Goal: Task Accomplishment & Management: Manage account settings

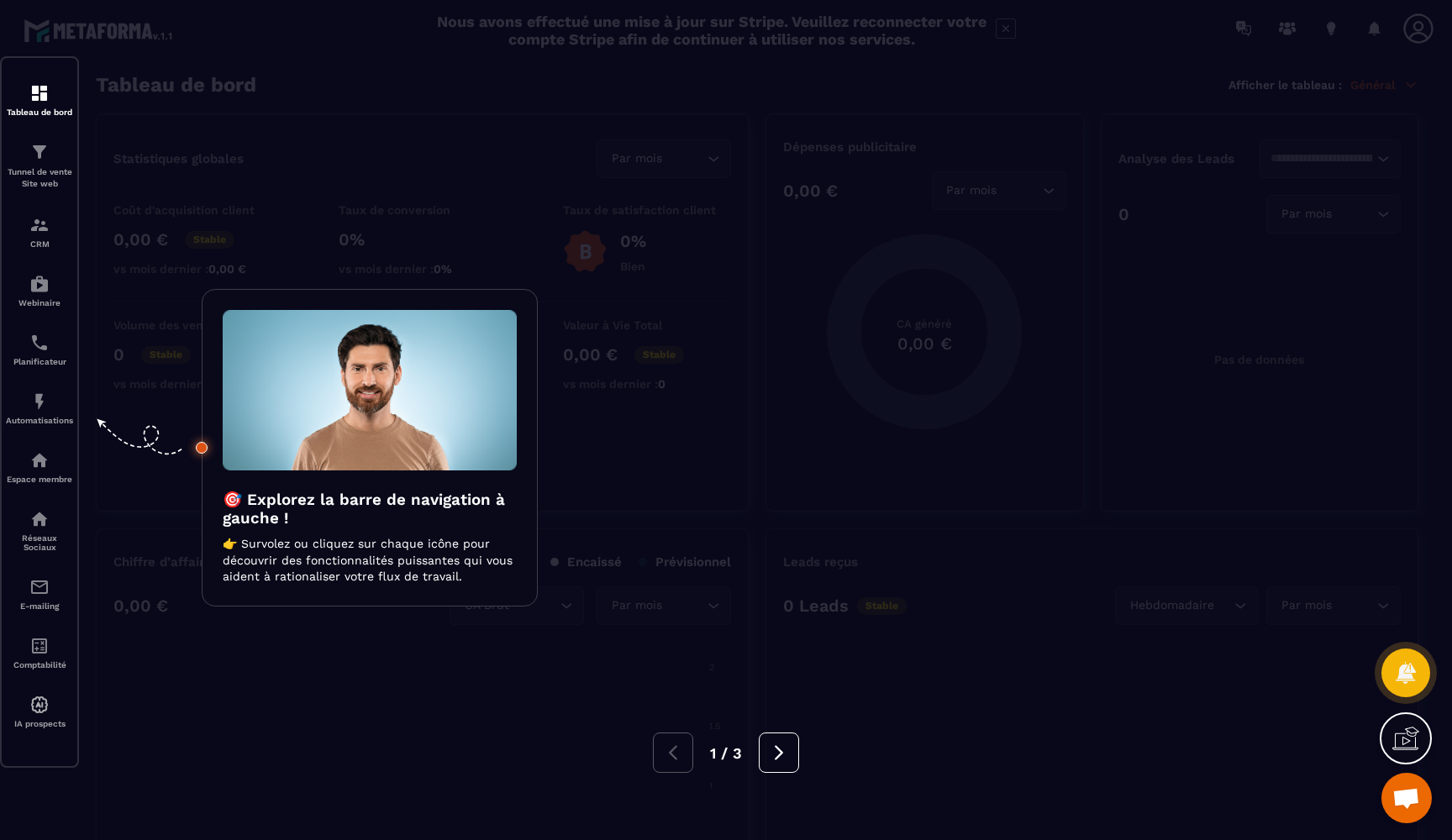
click at [301, 740] on div "1 / 3" at bounding box center [726, 752] width 1452 height 40
click at [312, 711] on div at bounding box center [726, 420] width 1452 height 840
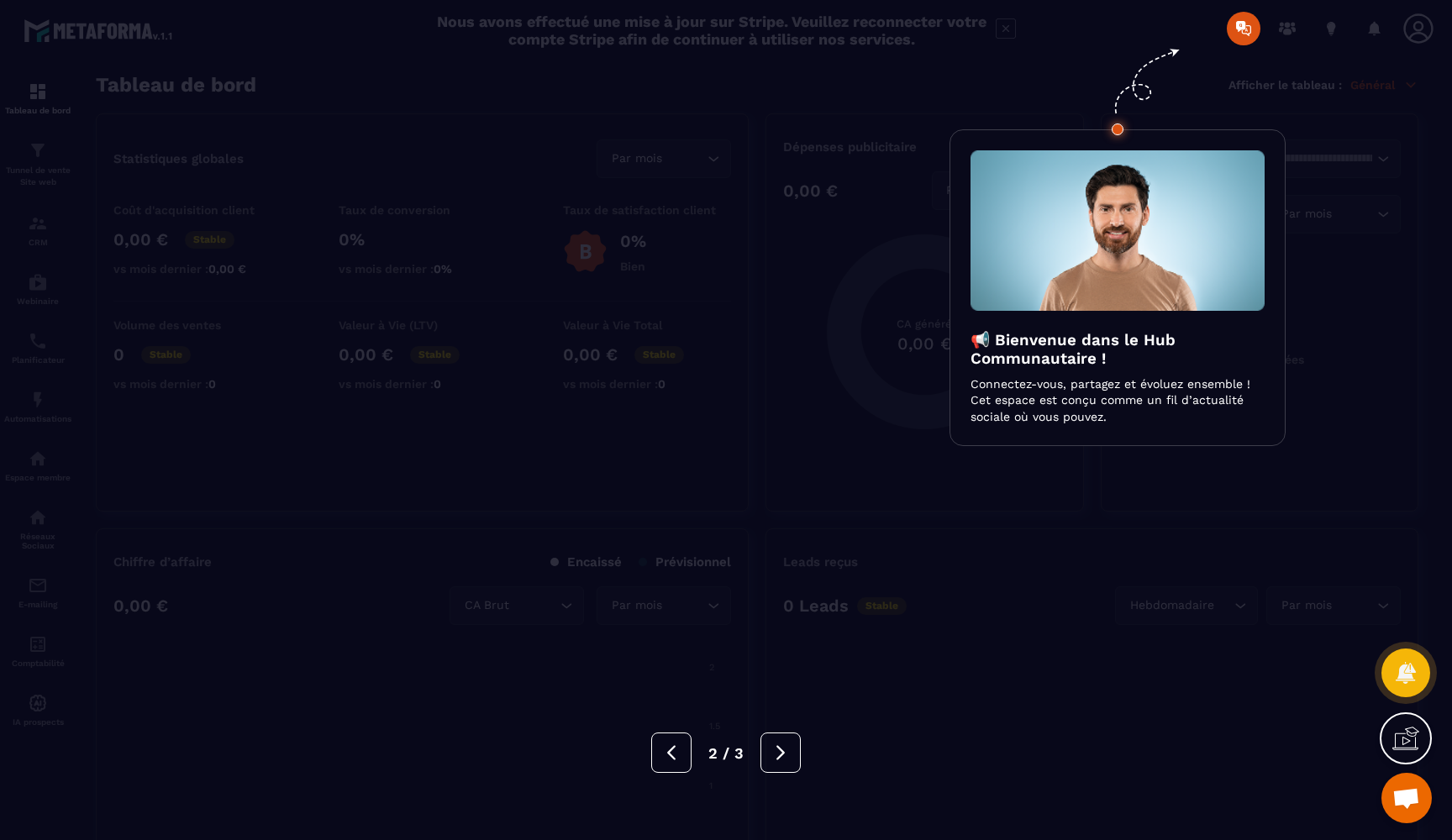
click at [973, 735] on div "2 / 3" at bounding box center [726, 752] width 1452 height 40
click at [971, 735] on div "2 / 3" at bounding box center [726, 752] width 1452 height 40
click at [777, 757] on icon at bounding box center [781, 752] width 18 height 18
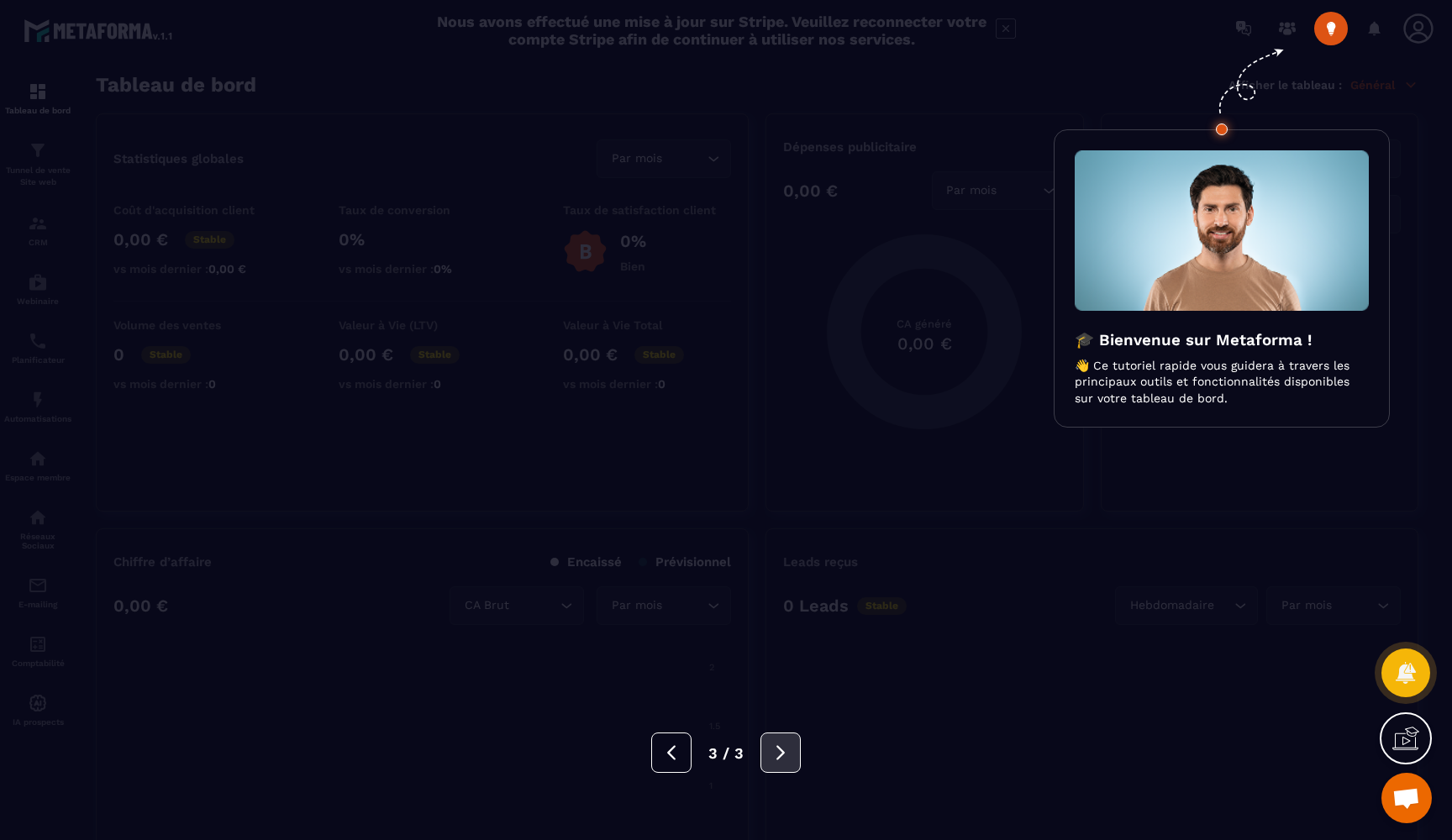
click at [777, 757] on icon at bounding box center [781, 752] width 18 height 18
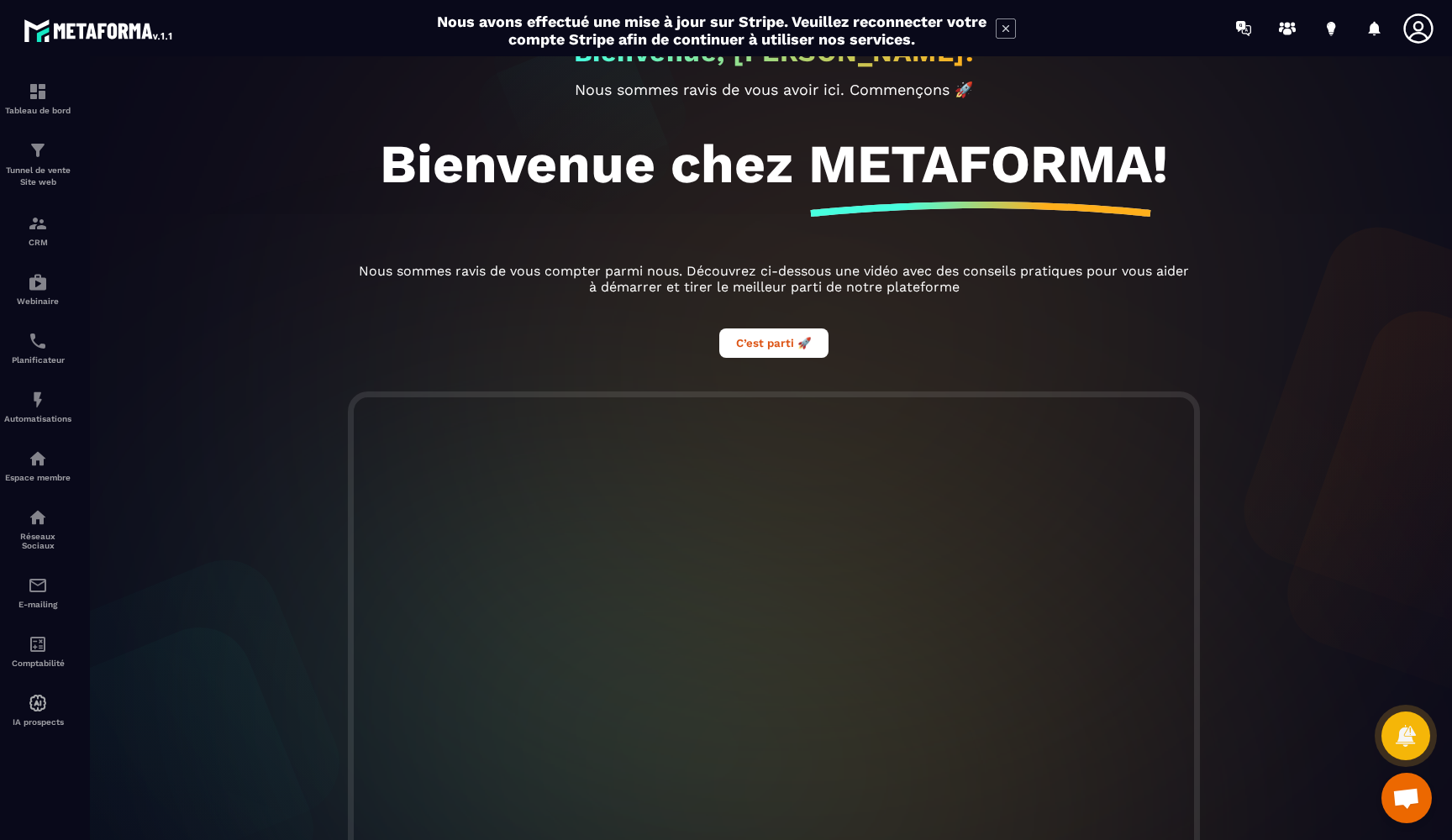
scroll to position [58, 0]
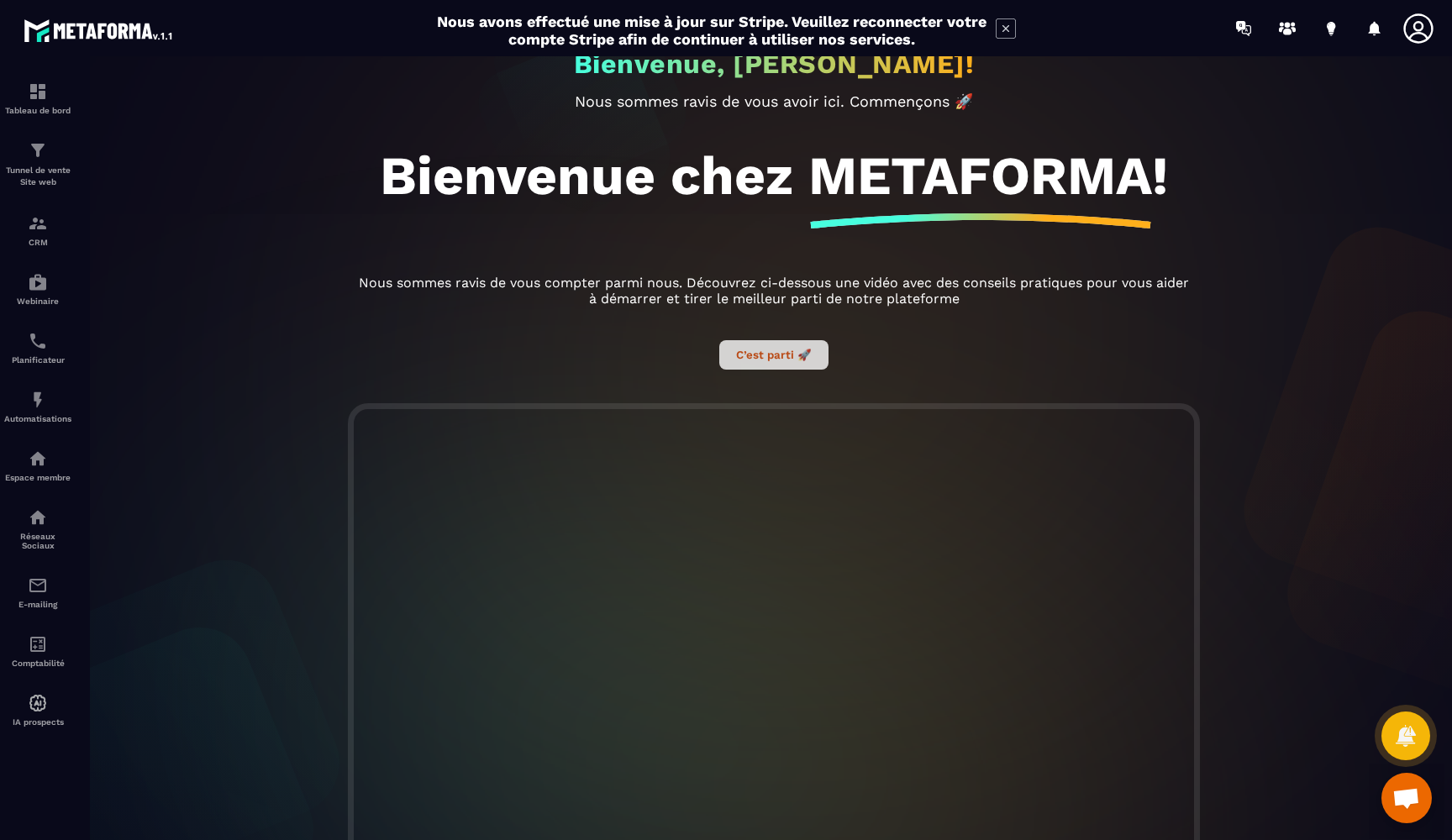
click at [814, 352] on button "C’est parti 🚀" at bounding box center [774, 355] width 109 height 29
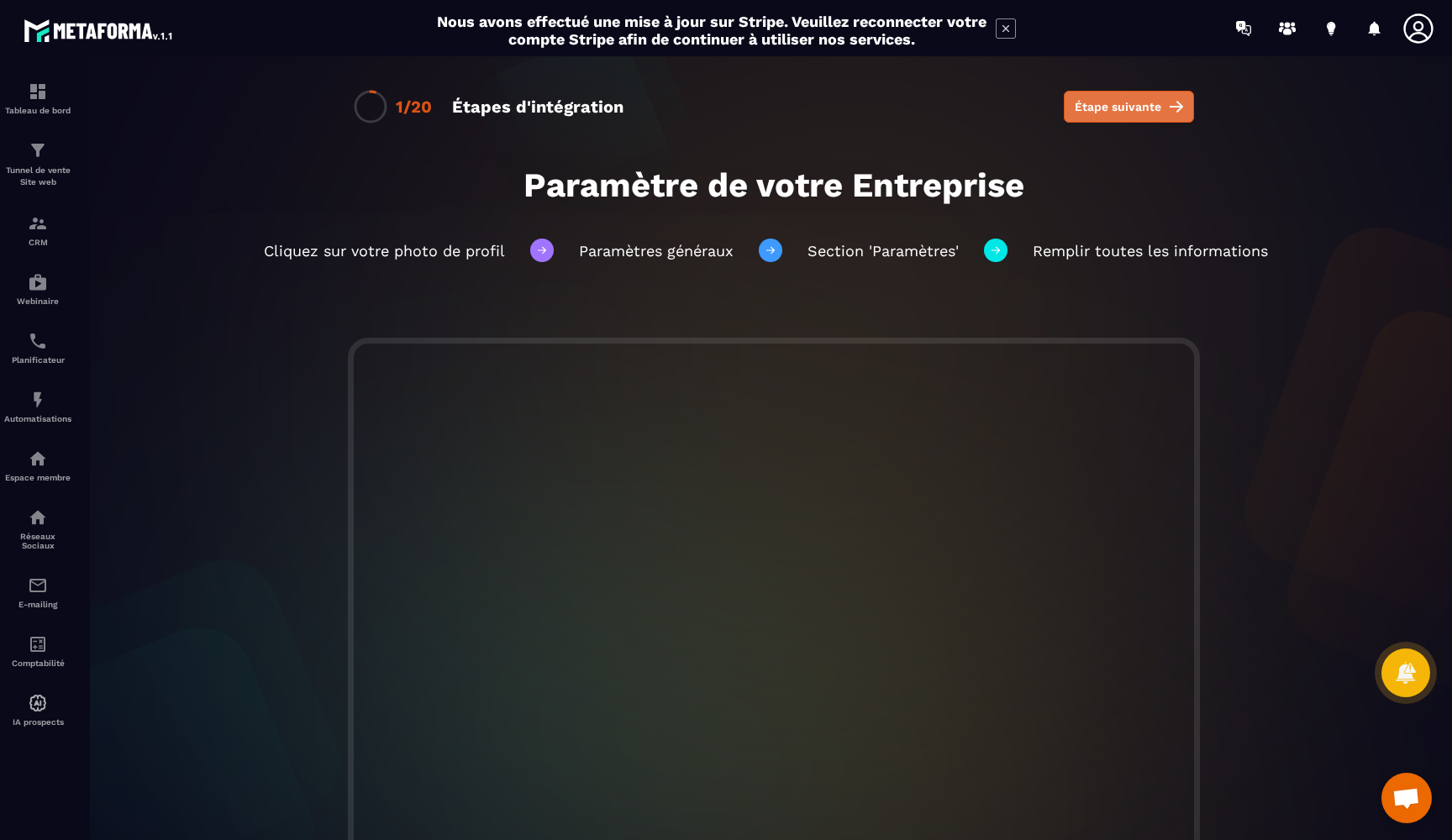
click at [1138, 115] on button "Étape suivante" at bounding box center [1128, 106] width 130 height 32
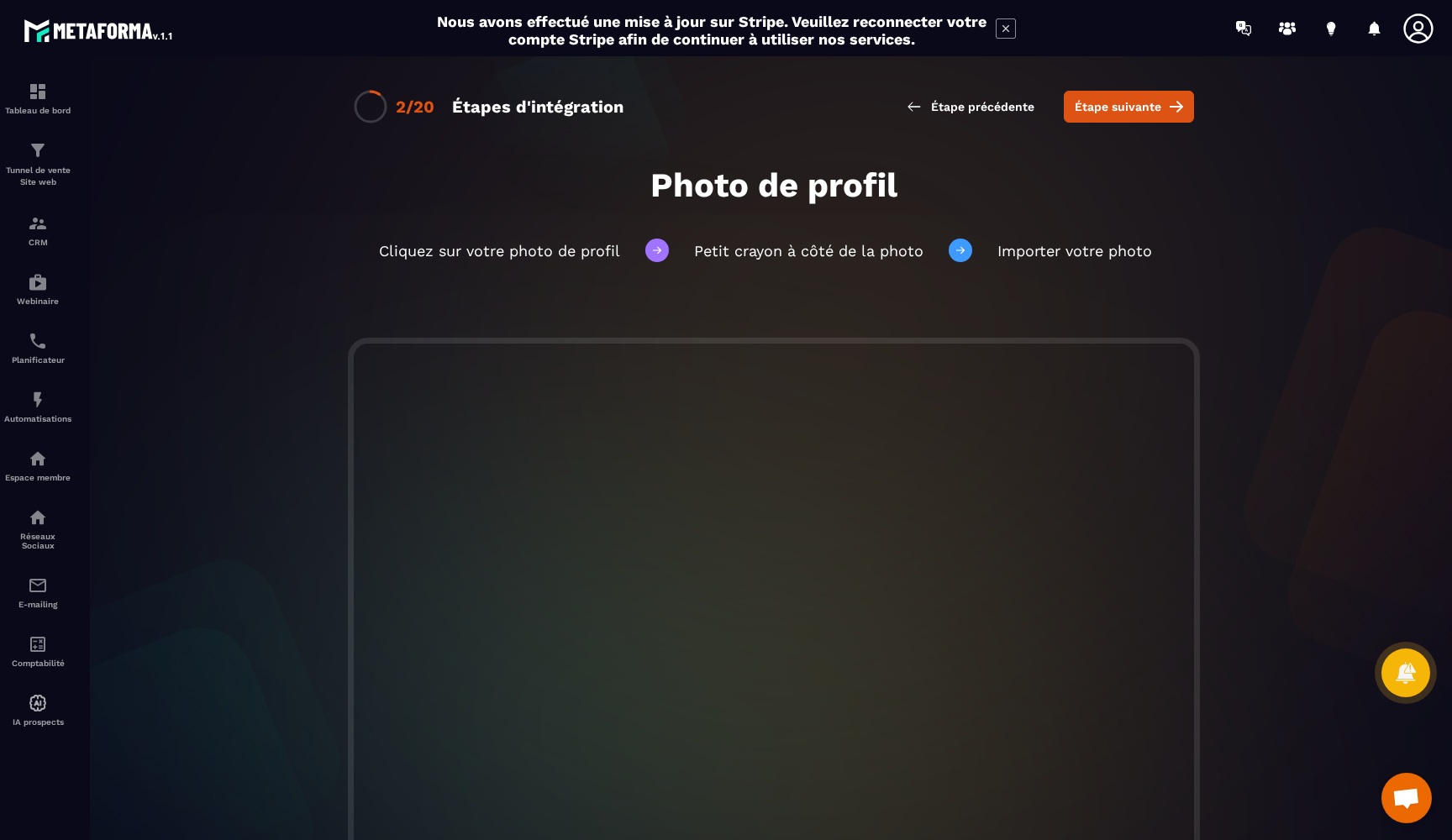
click at [1421, 30] on icon at bounding box center [1418, 28] width 29 height 29
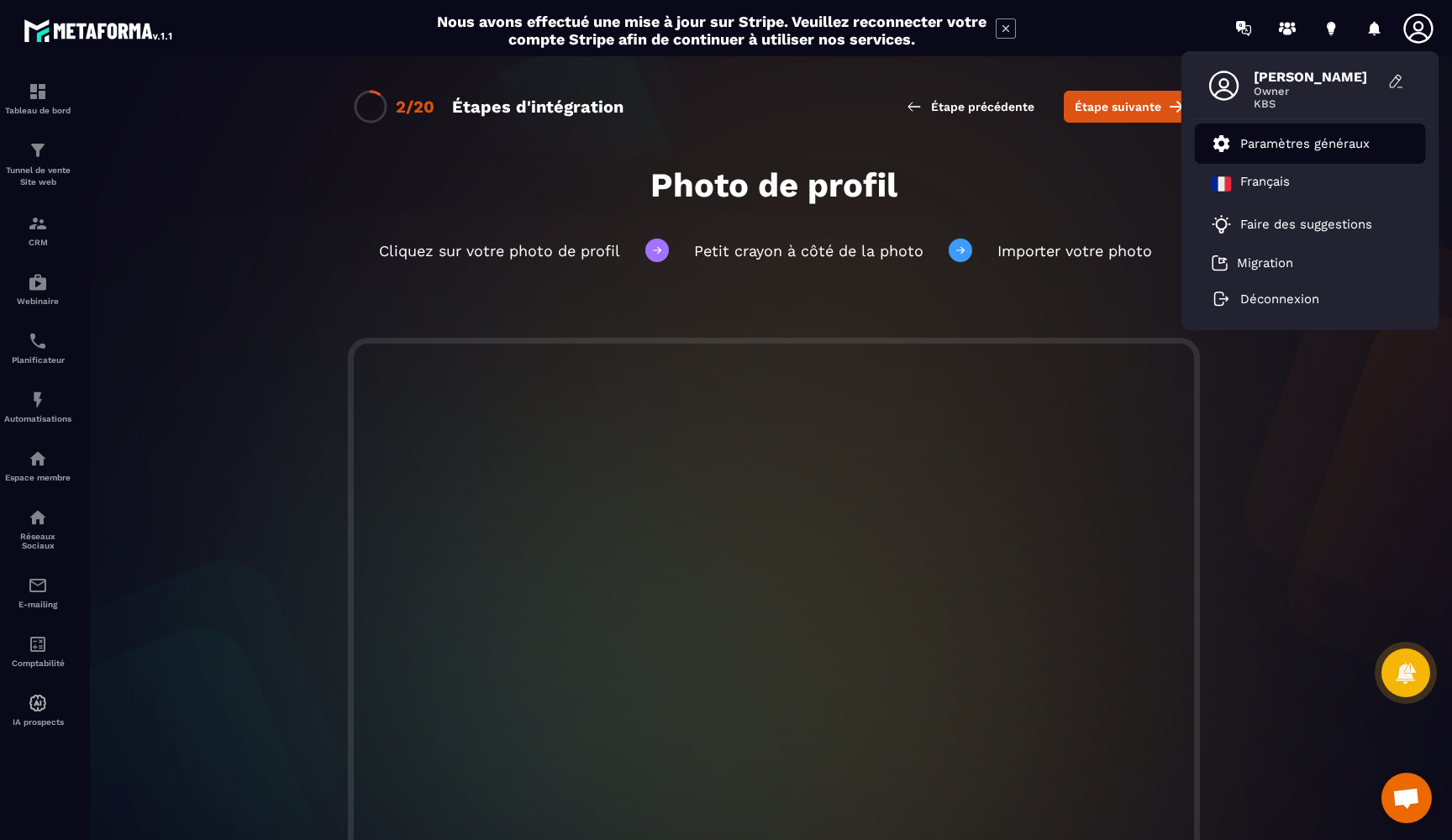
click at [1302, 145] on p "Paramètres généraux" at bounding box center [1305, 144] width 130 height 16
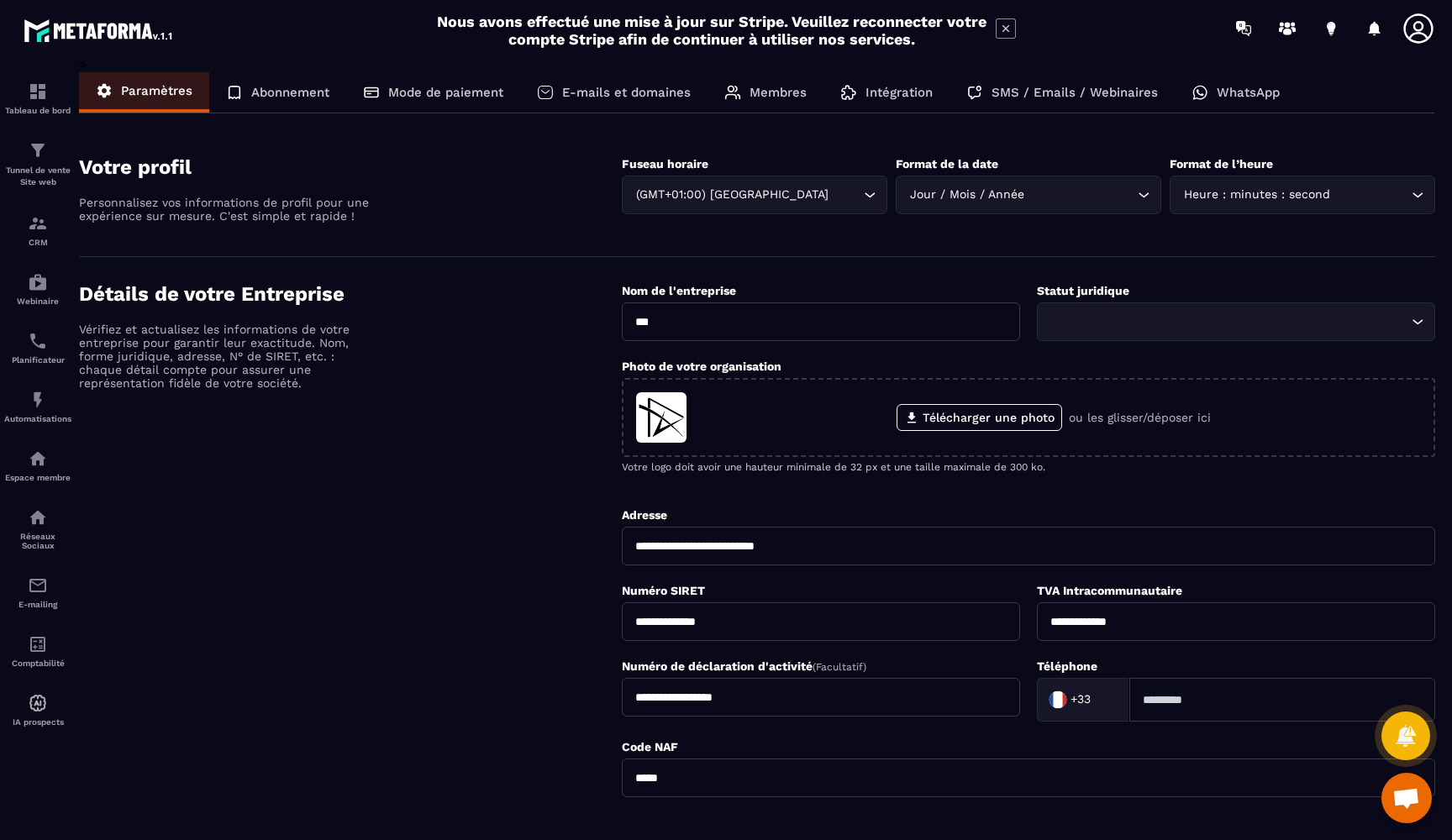
click at [679, 99] on p "E-mails et domaines" at bounding box center [626, 92] width 129 height 16
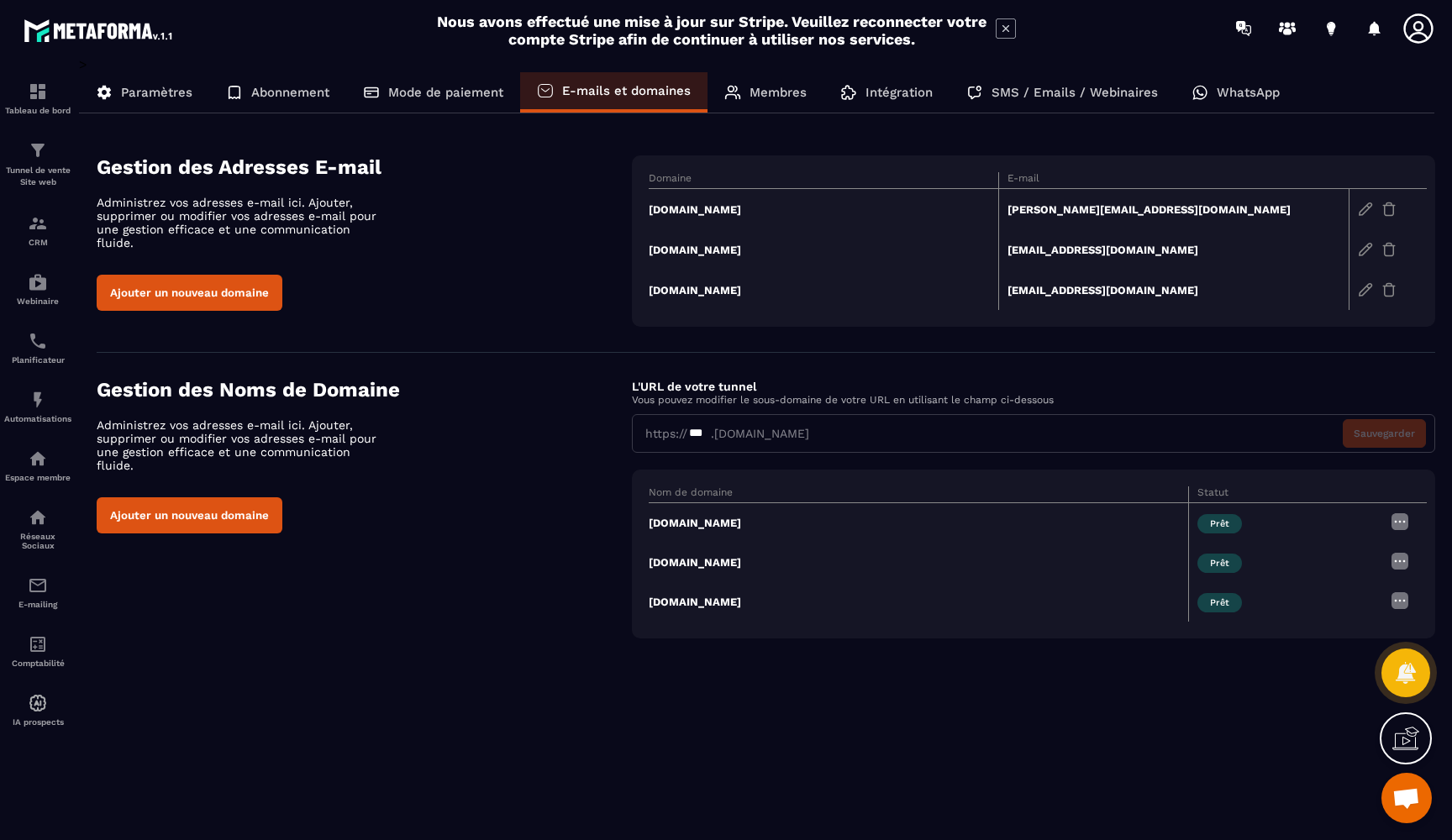
click at [754, 101] on div "Membres" at bounding box center [765, 92] width 116 height 40
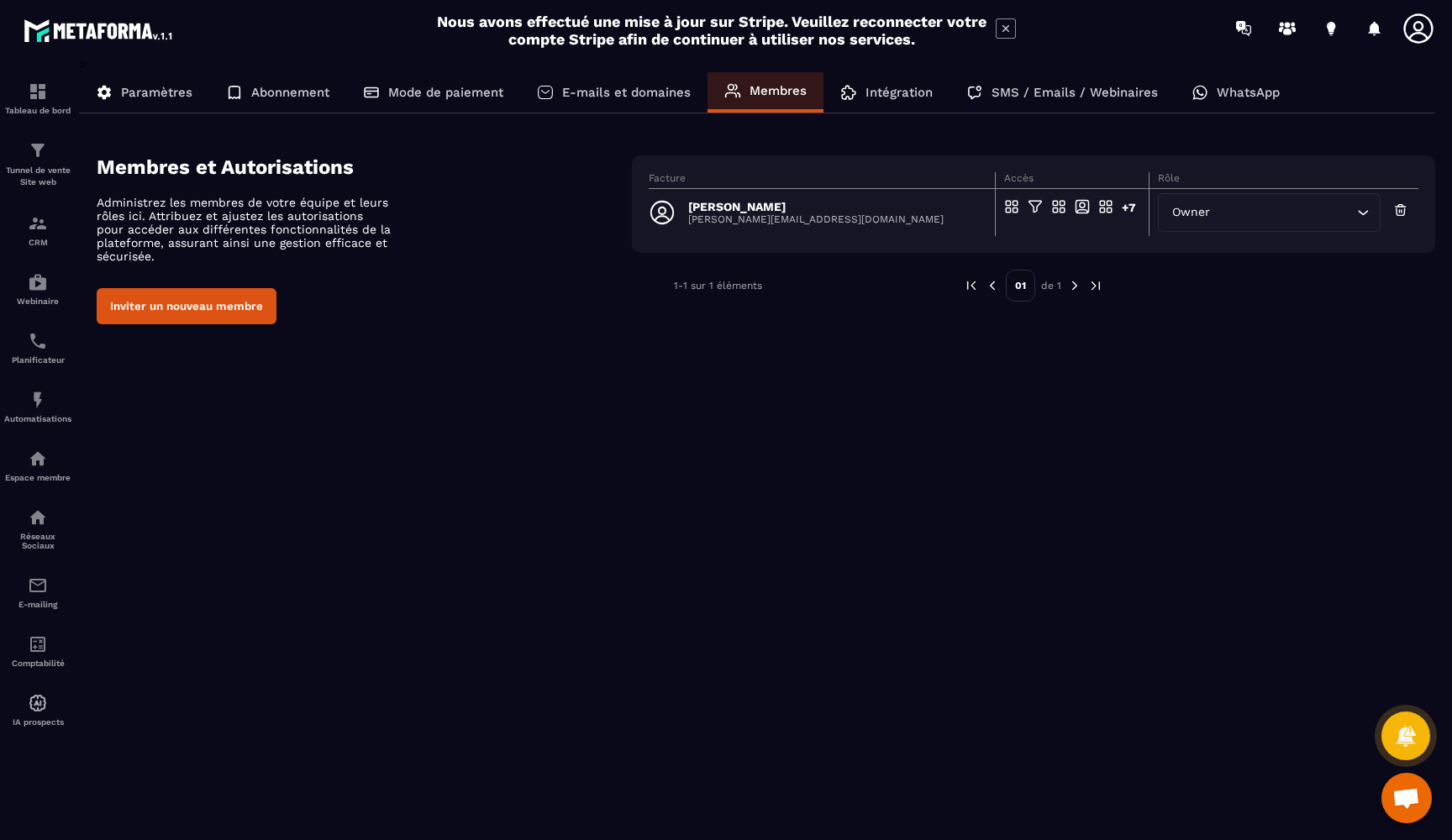
click at [860, 93] on div "Intégration" at bounding box center [887, 92] width 126 height 40
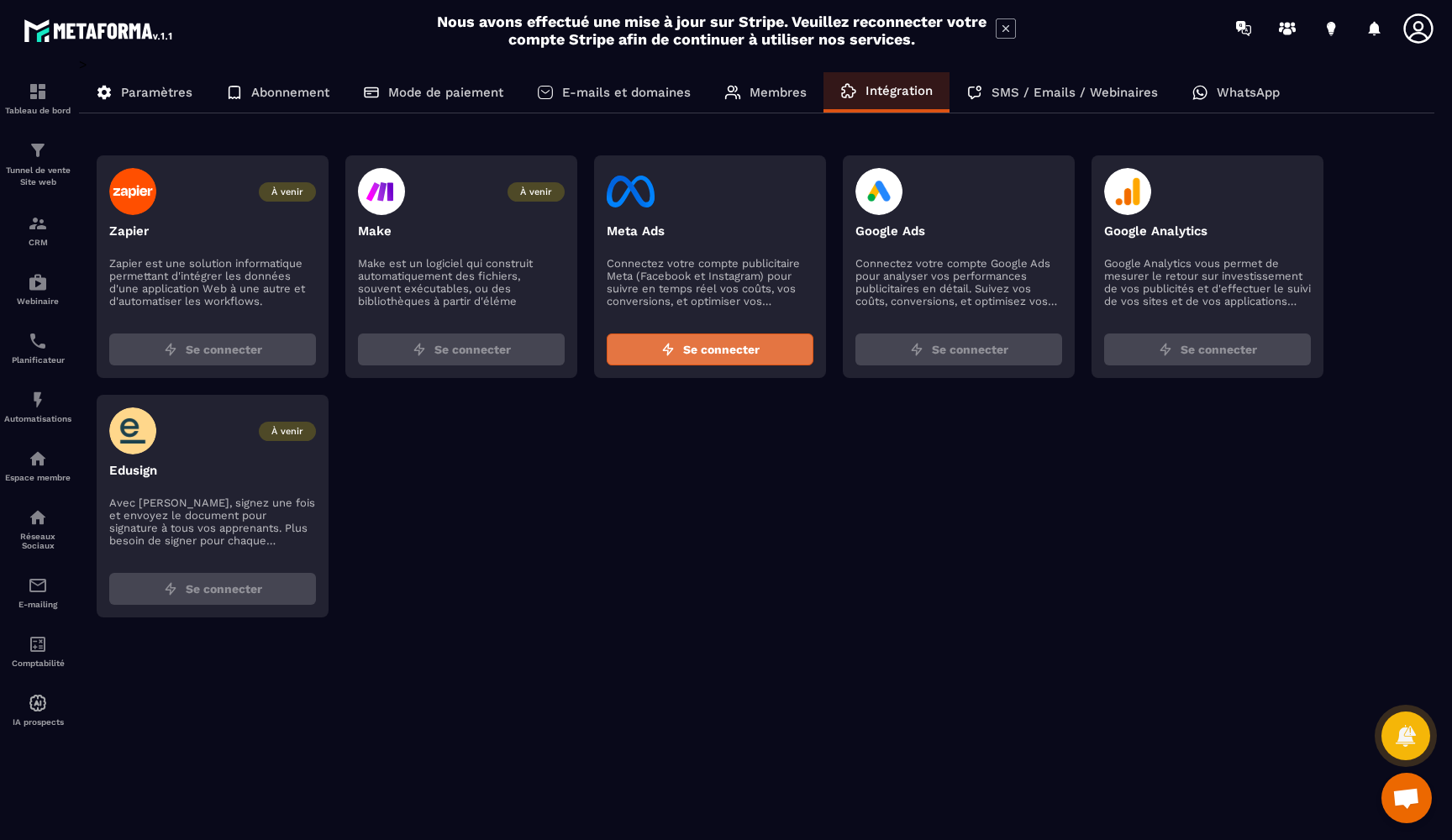
click at [731, 350] on span "Se connecter" at bounding box center [721, 349] width 77 height 16
